Goal: Information Seeking & Learning: Find specific fact

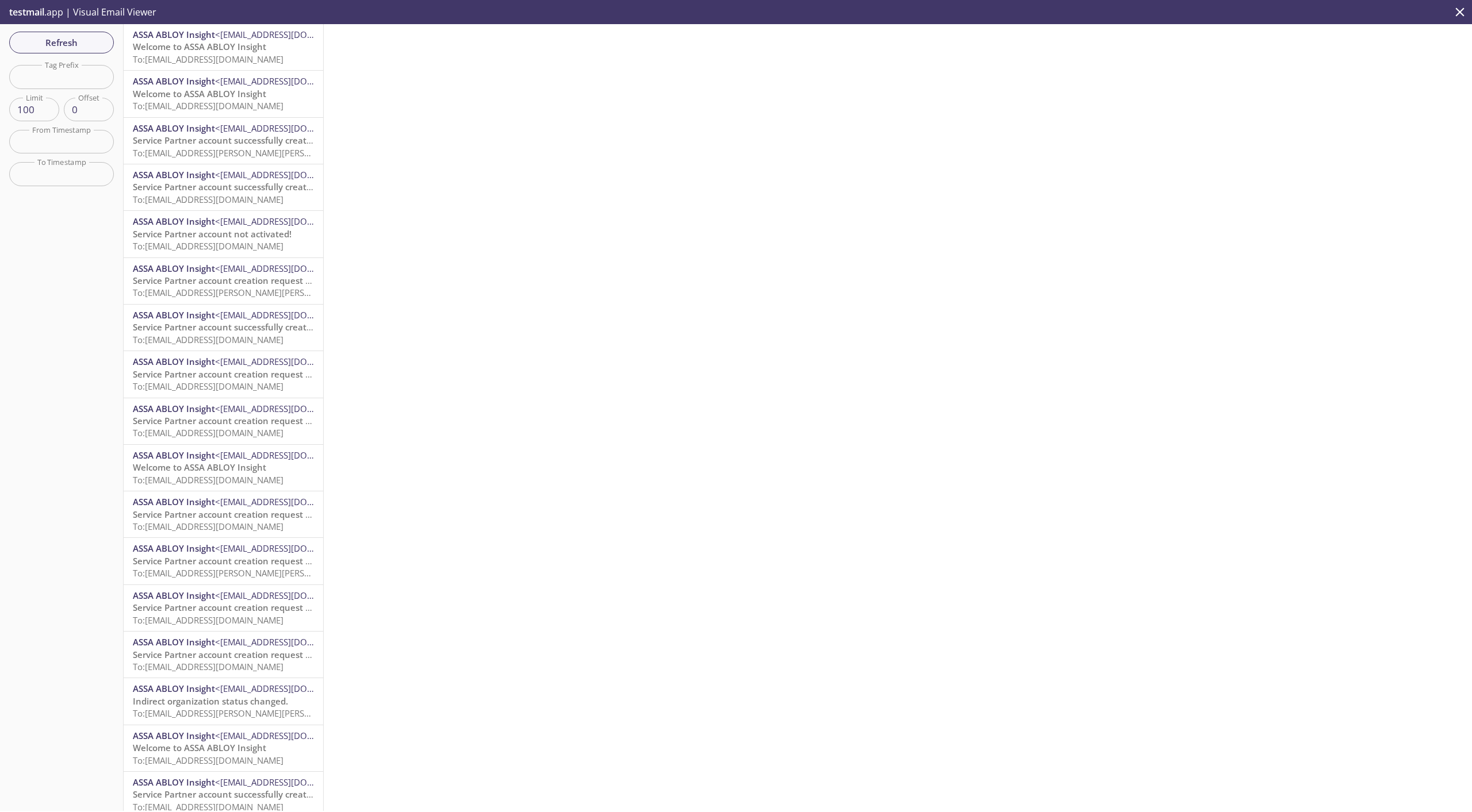
click at [201, 54] on span "To: [EMAIL_ADDRESS][DOMAIN_NAME]" at bounding box center [208, 59] width 151 height 12
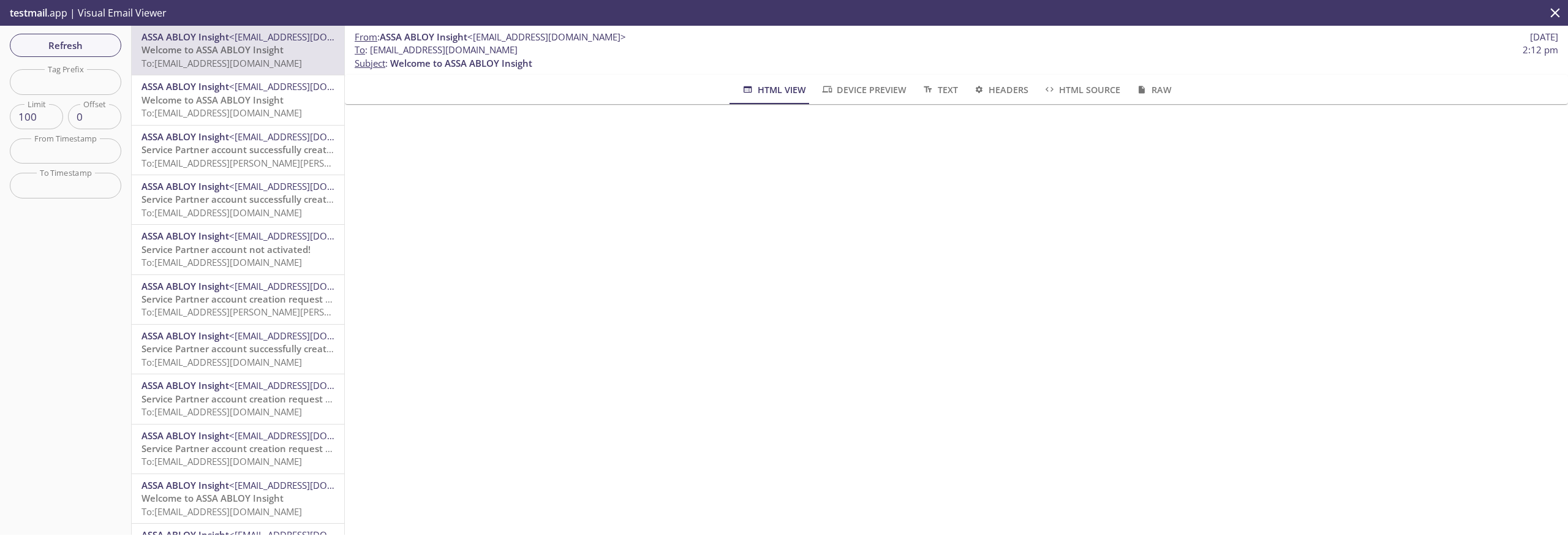
click at [220, 95] on span "Welcome to ASSA ABLOY Insight" at bounding box center [212, 100] width 142 height 12
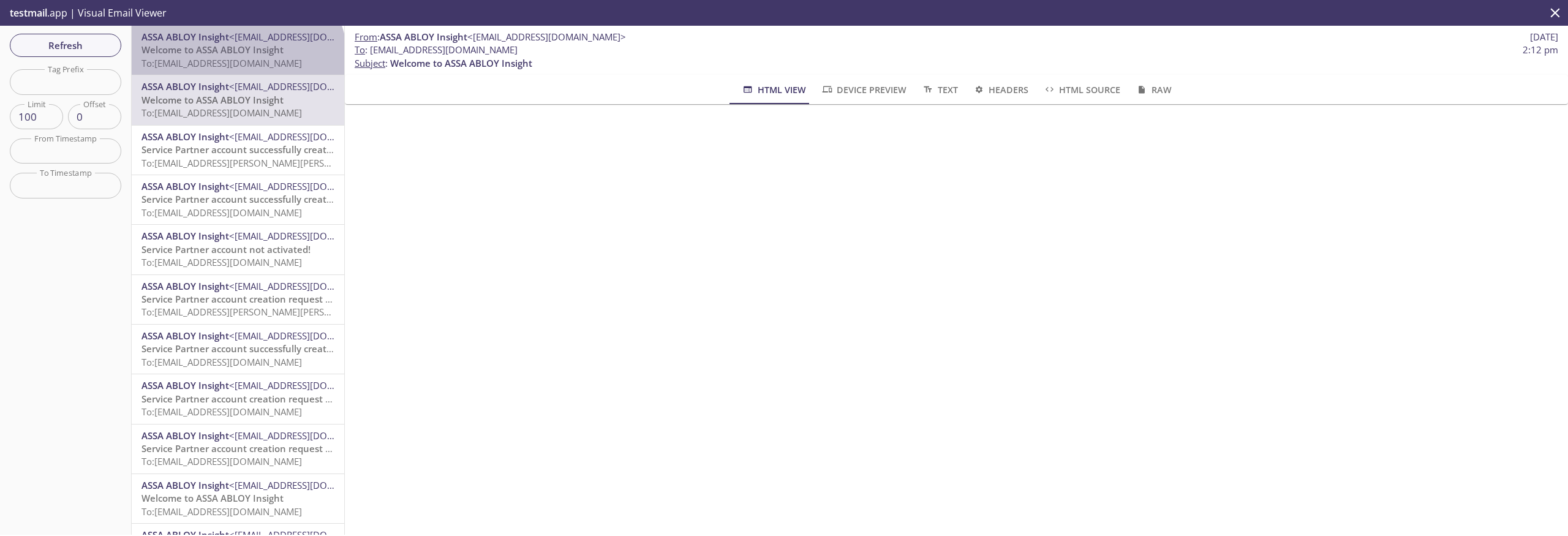
click at [237, 62] on span "To: [EMAIL_ADDRESS][DOMAIN_NAME]" at bounding box center [221, 63] width 160 height 12
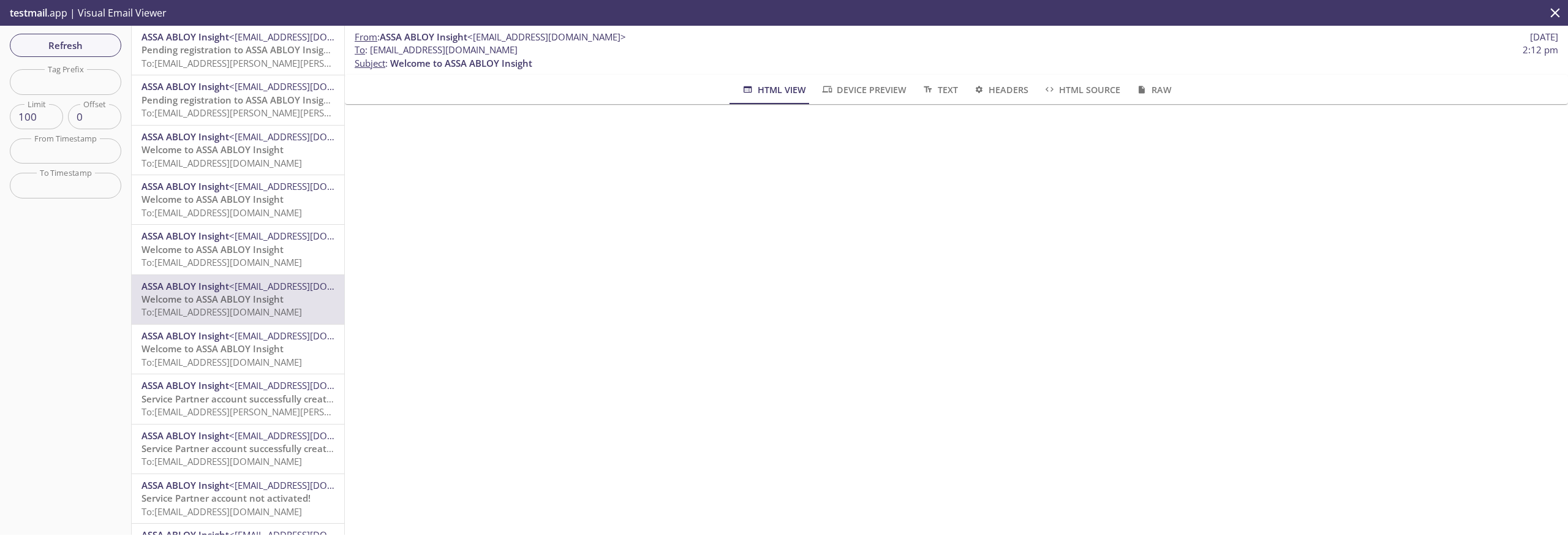
click at [1553, 11] on icon "close" at bounding box center [1556, 12] width 9 height 9
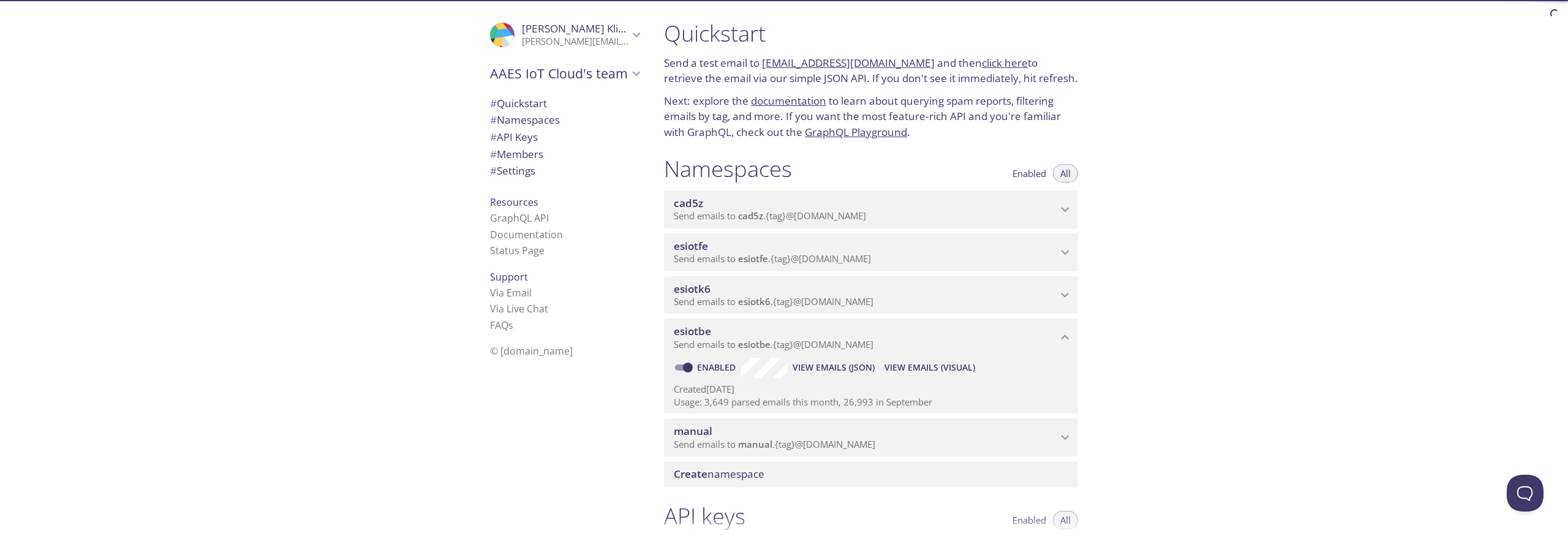
scroll to position [234, 0]
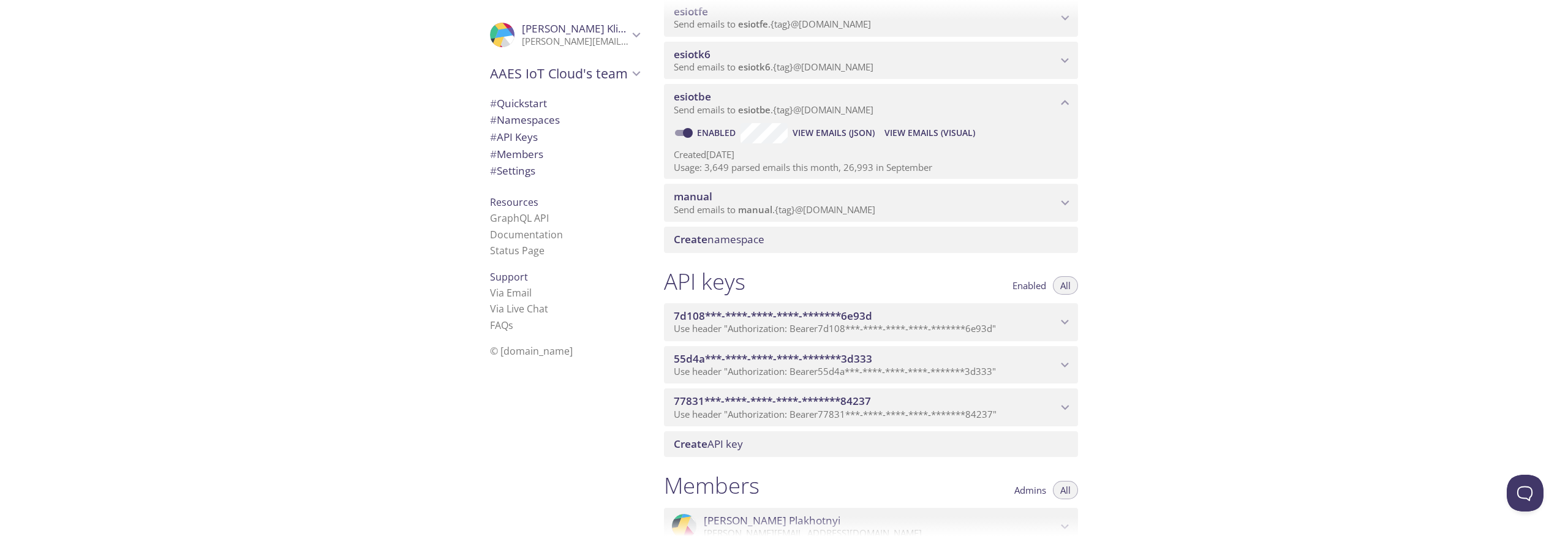
click at [737, 210] on span "Send emails to manual . {tag} @[DOMAIN_NAME]" at bounding box center [774, 210] width 201 height 12
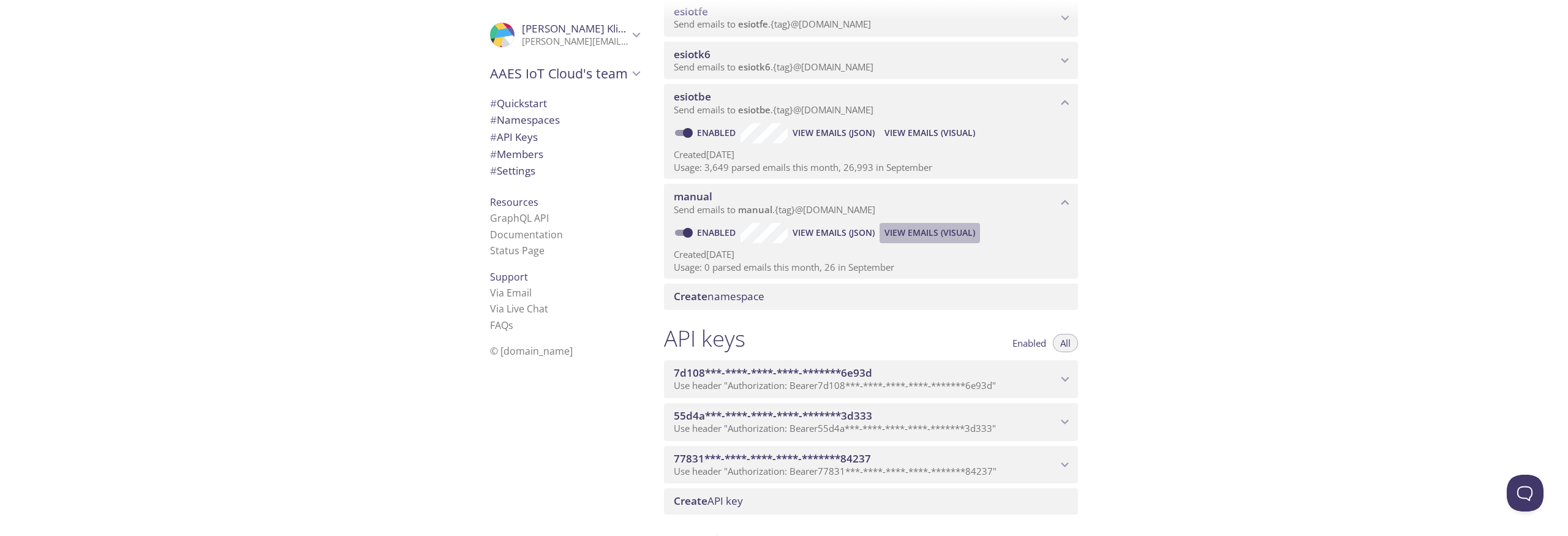
click at [930, 231] on span "View Emails (Visual)" at bounding box center [930, 232] width 91 height 15
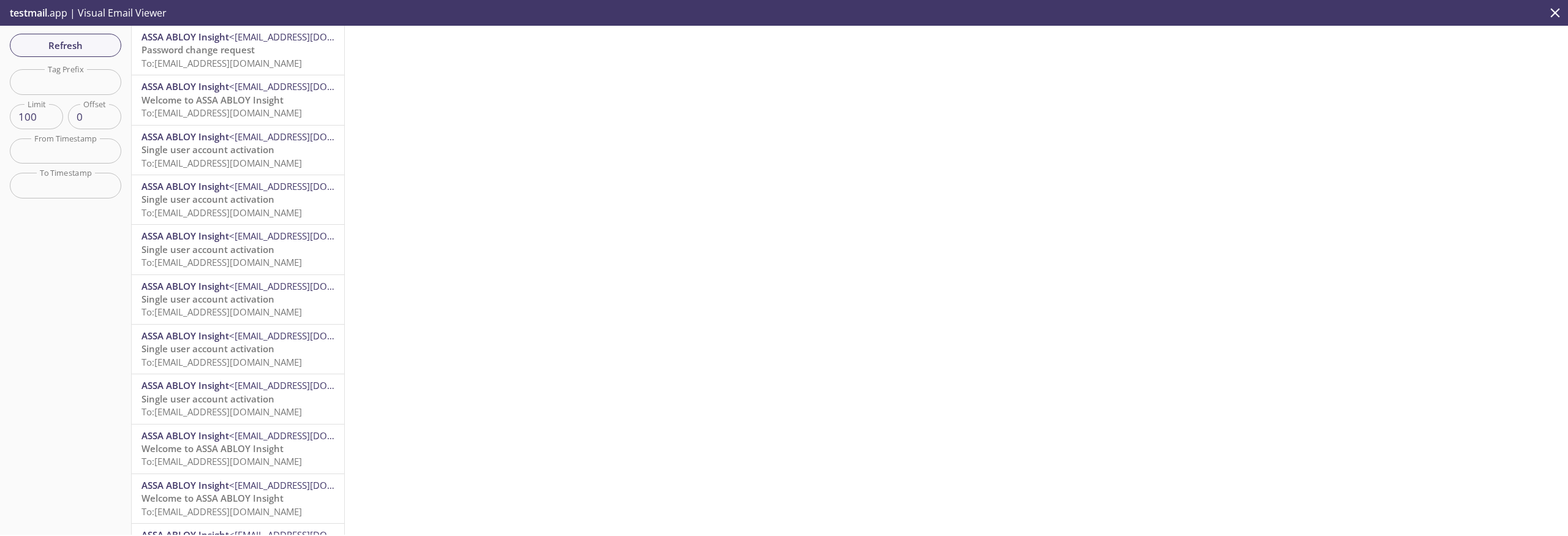
click at [194, 71] on div "ASSA ABLOY Insight <[EMAIL_ADDRESS][DOMAIN_NAME]> Password change request To: […" at bounding box center [238, 50] width 213 height 49
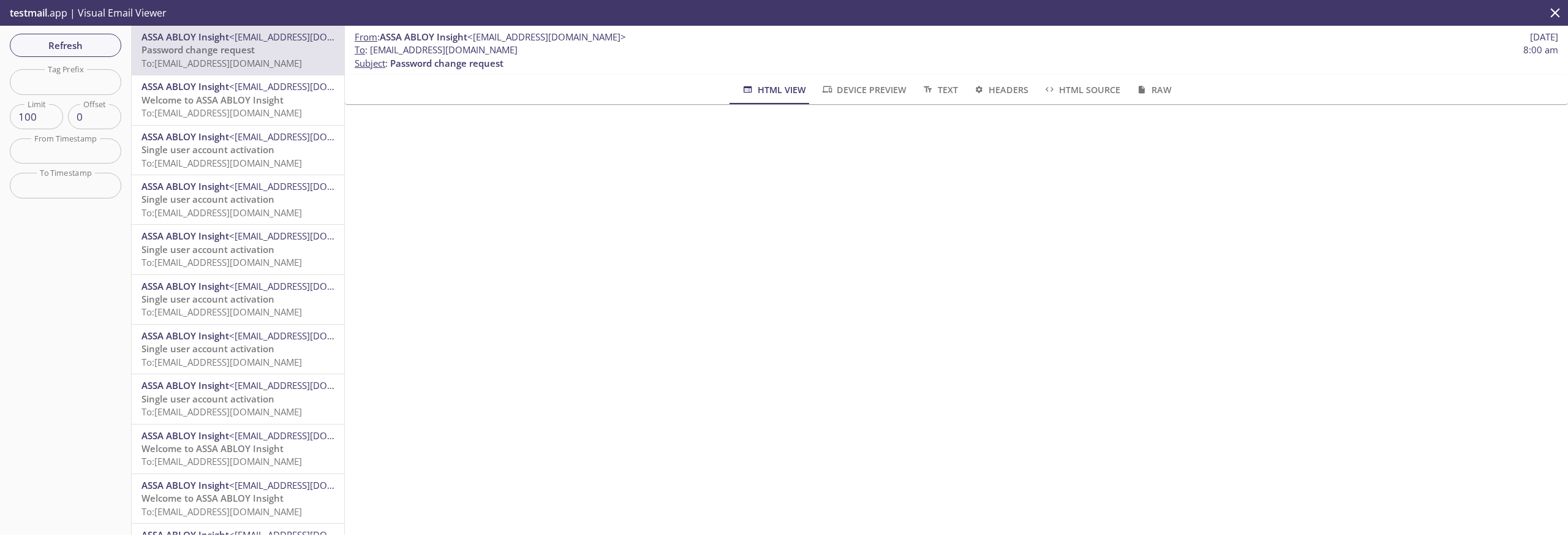
drag, startPoint x: 372, startPoint y: 49, endPoint x: 585, endPoint y: 50, distance: 213.0
click at [585, 50] on span "To : [EMAIL_ADDRESS][DOMAIN_NAME] 8:00 am" at bounding box center [956, 49] width 1204 height 13
copy span "[EMAIL_ADDRESS][DOMAIN_NAME]"
